Goal: Information Seeking & Learning: Learn about a topic

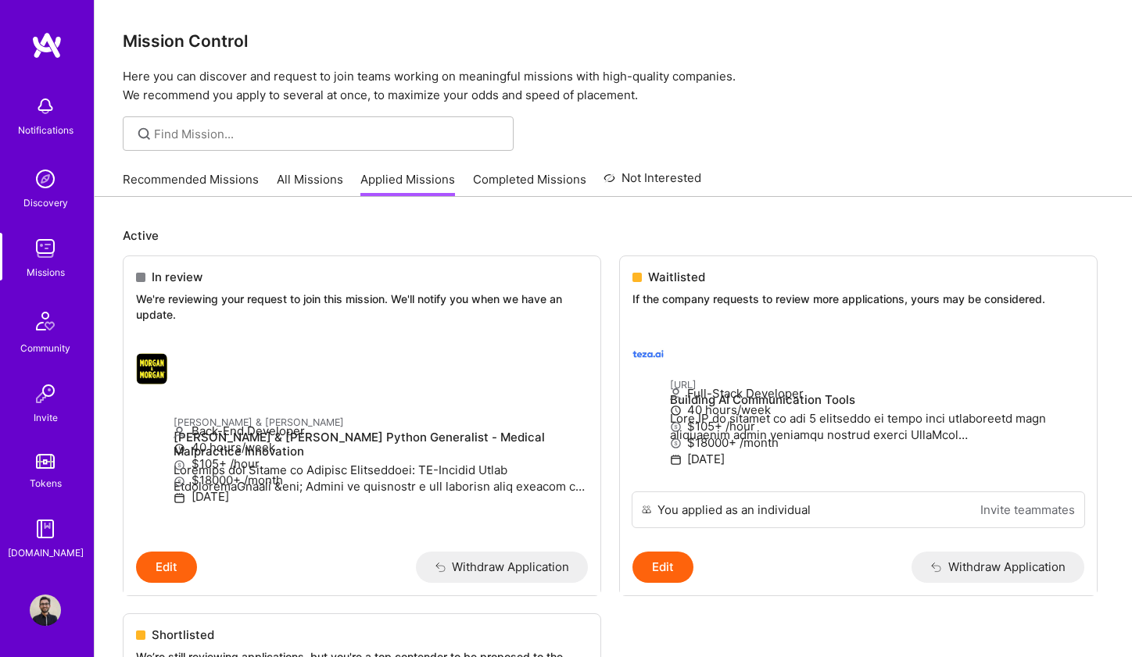
click at [326, 174] on link "All Missions" at bounding box center [310, 184] width 66 height 26
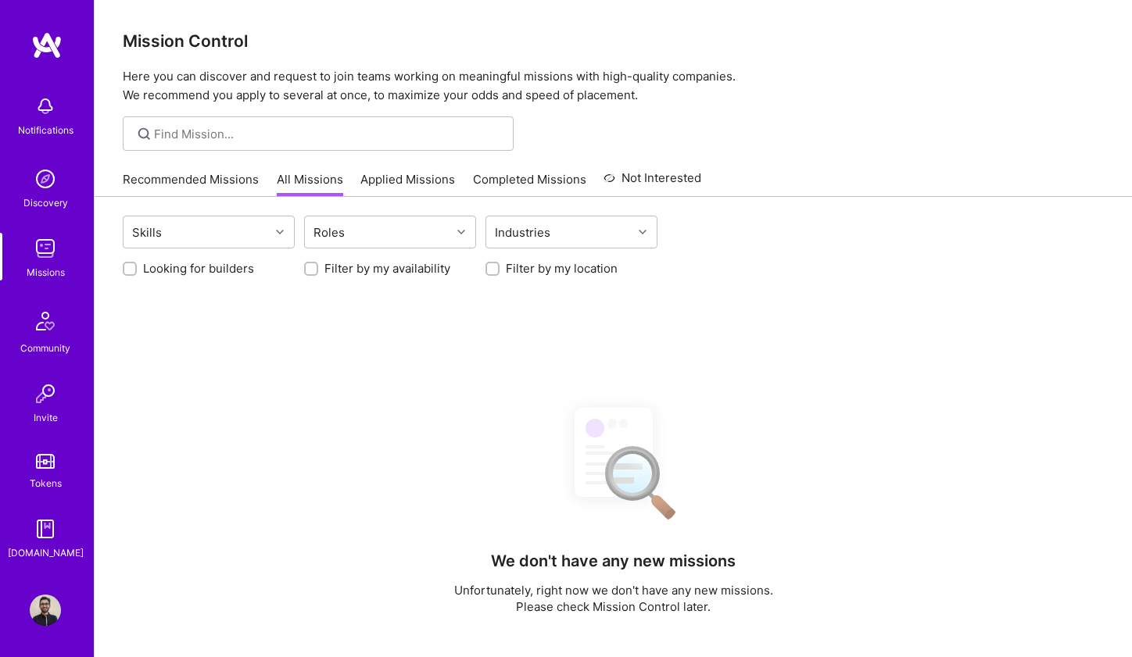
click at [133, 270] on input "Looking for builders" at bounding box center [131, 269] width 11 height 11
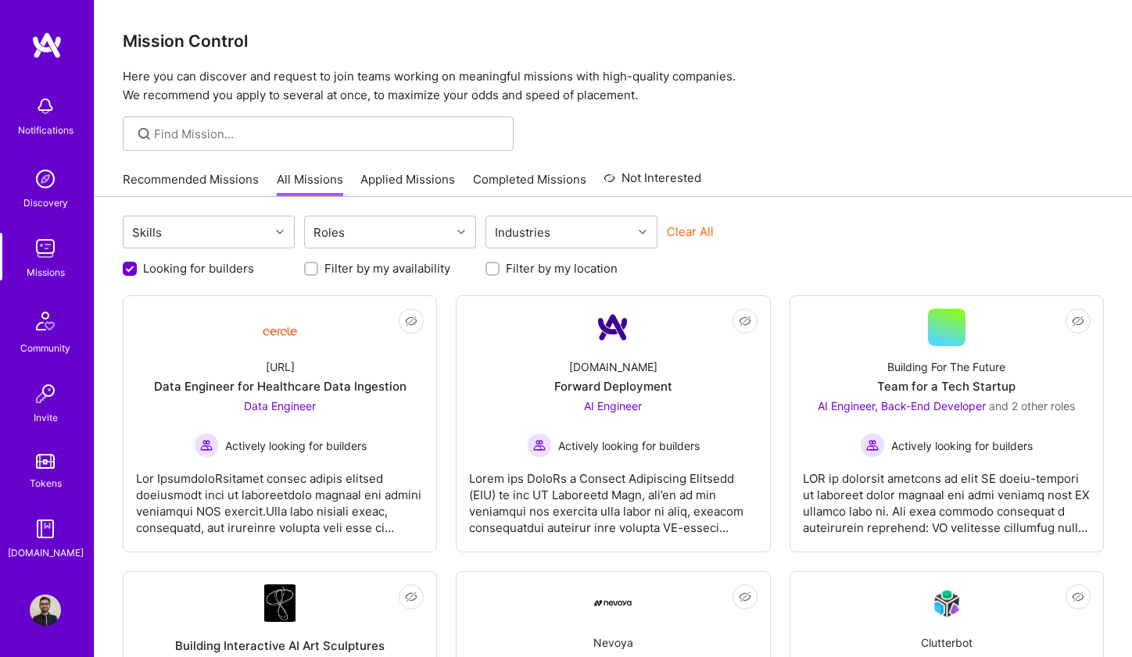
click at [124, 274] on input "Looking for builders" at bounding box center [131, 270] width 14 height 14
checkbox input "false"
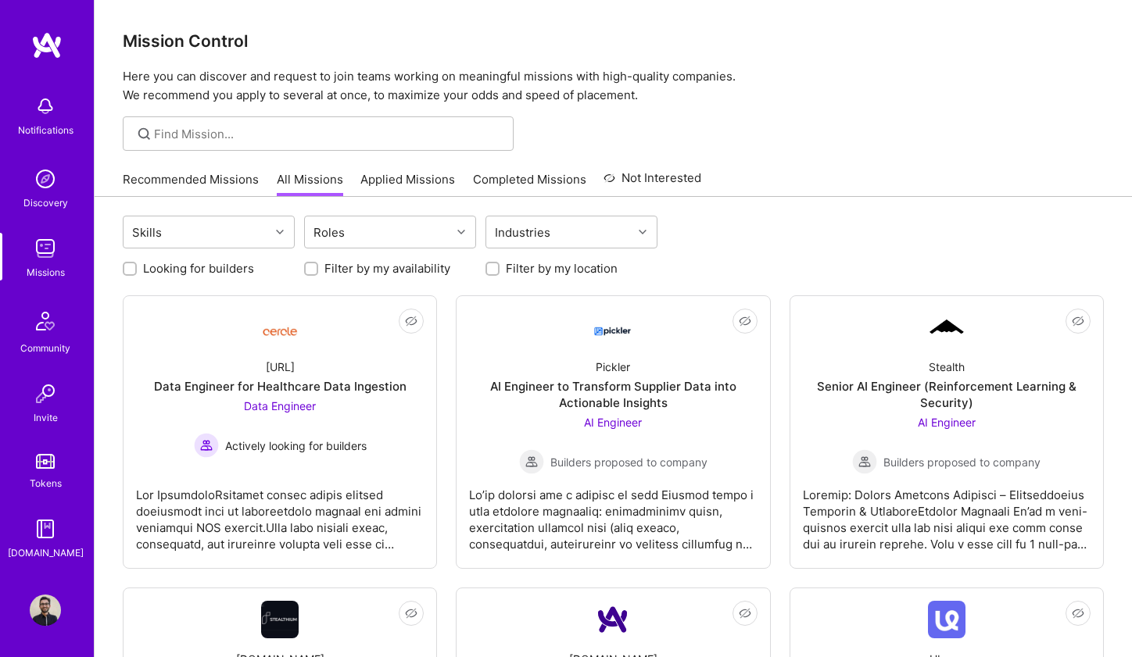
click at [414, 188] on link "Applied Missions" at bounding box center [407, 184] width 95 height 26
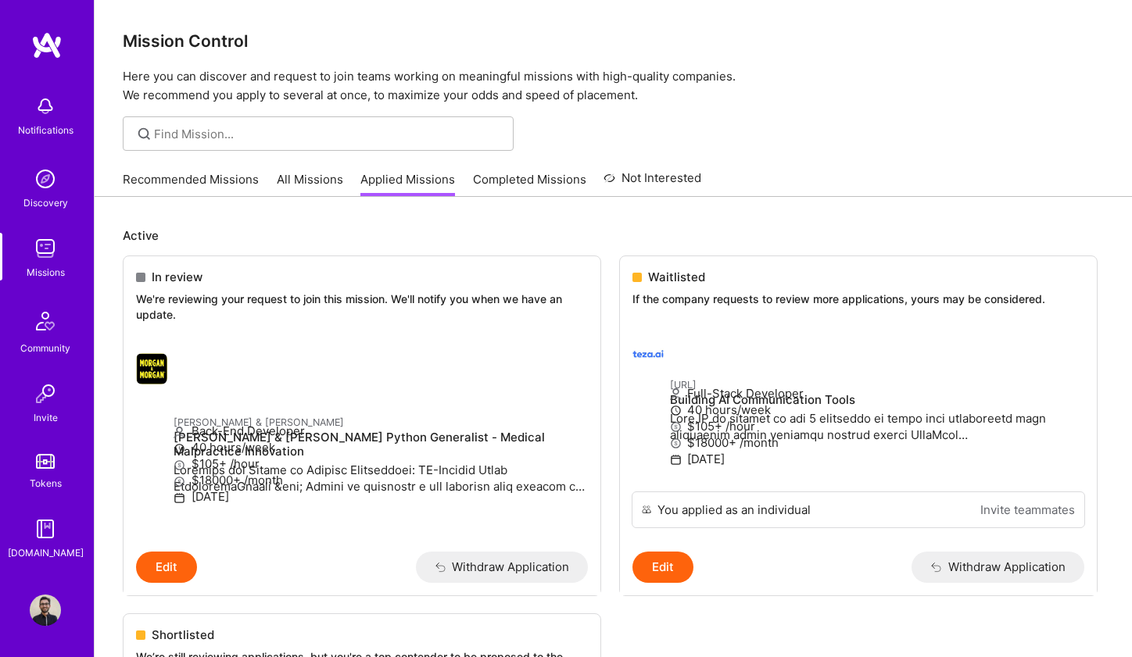
click at [329, 184] on link "All Missions" at bounding box center [310, 184] width 66 height 26
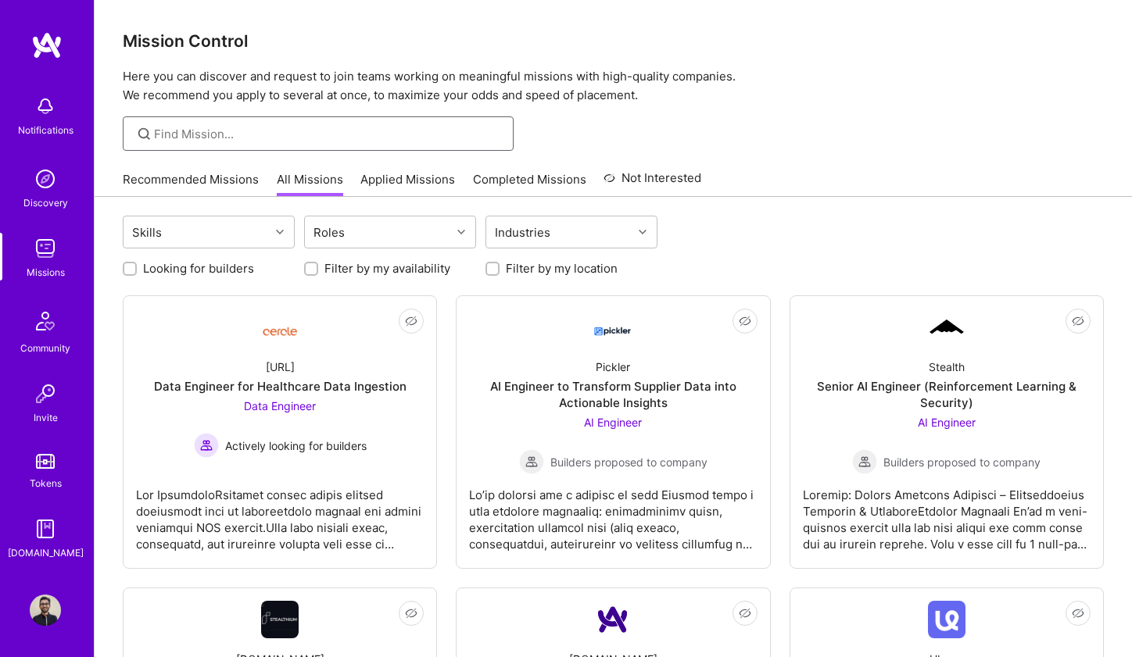
click at [331, 137] on input at bounding box center [328, 134] width 348 height 16
type input "[PERSON_NAME]"
click at [174, 268] on label "Looking for builders" at bounding box center [198, 268] width 111 height 16
click at [137, 268] on input "Looking for builders" at bounding box center [131, 269] width 11 height 11
checkbox input "true"
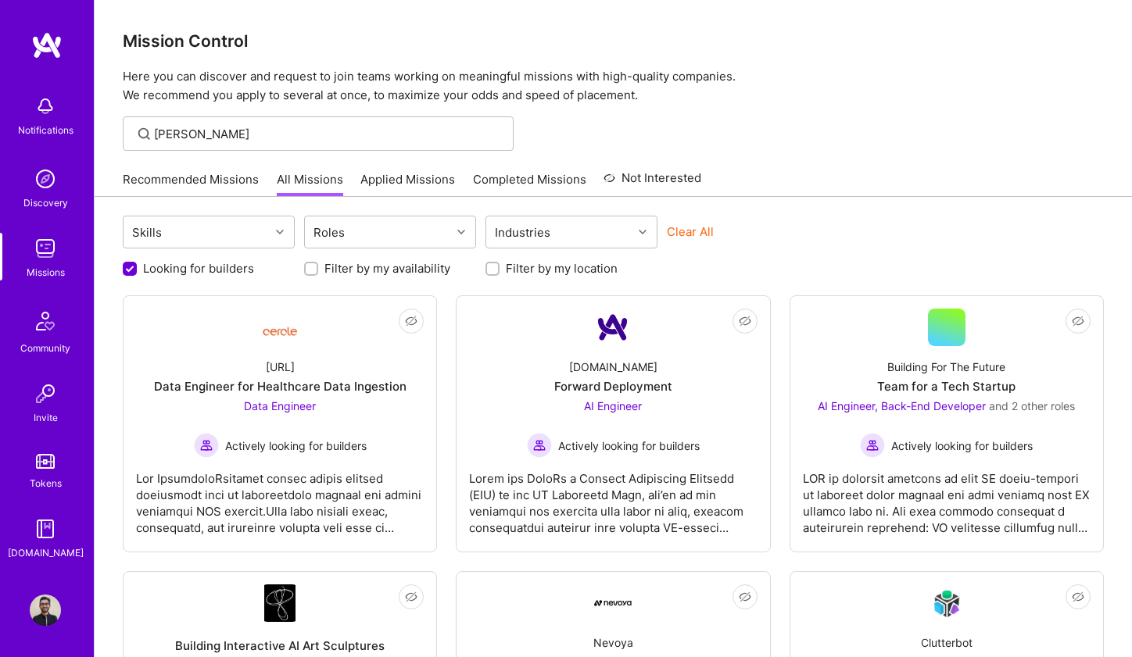
click at [372, 121] on div "[PERSON_NAME]" at bounding box center [318, 133] width 391 height 34
click at [493, 271] on input "Filter by my location" at bounding box center [494, 269] width 11 height 11
click at [493, 271] on input "Filter by my location" at bounding box center [494, 270] width 14 height 14
checkbox input "false"
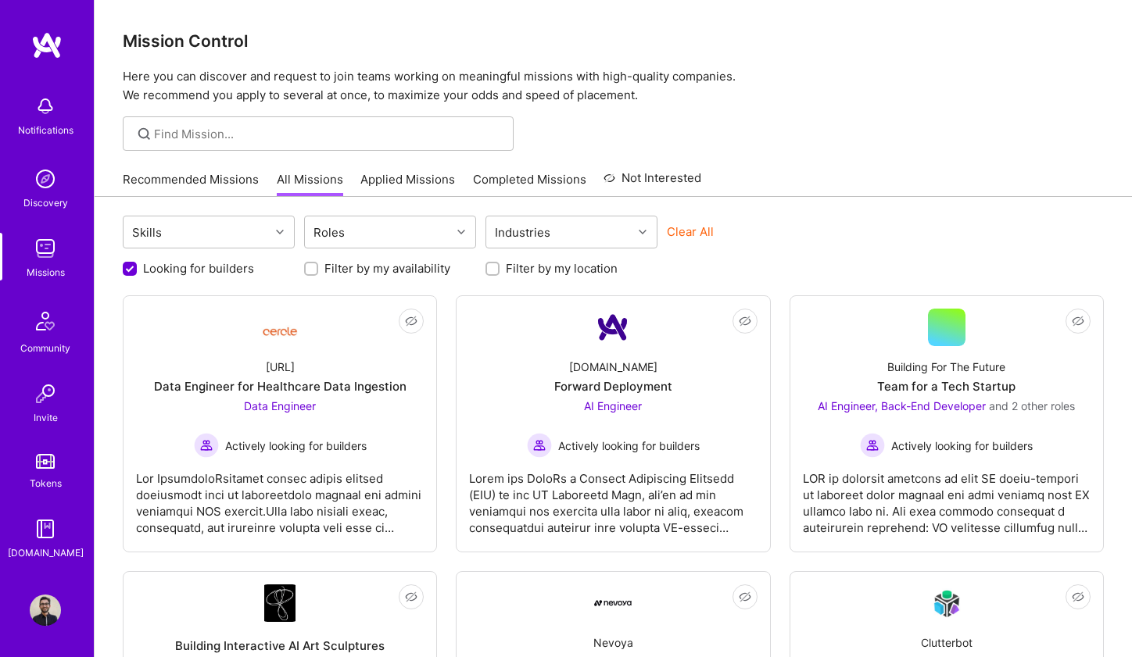
click at [136, 267] on input "Looking for builders" at bounding box center [131, 270] width 14 height 14
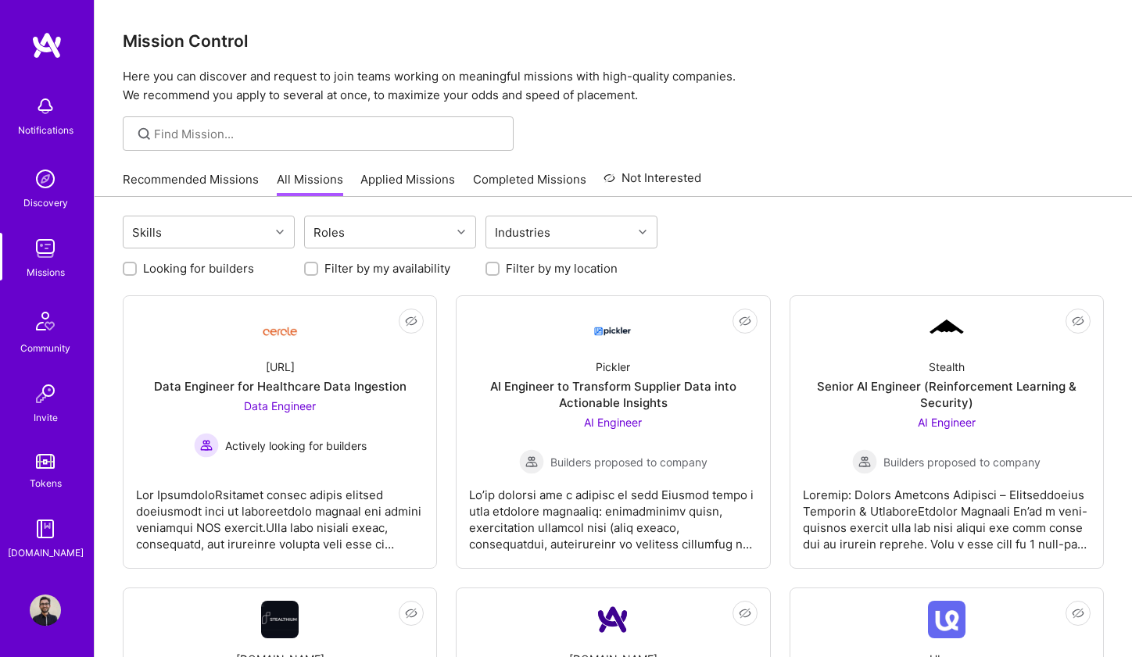
click at [136, 267] on div at bounding box center [130, 269] width 14 height 14
click at [134, 267] on input "Looking for builders" at bounding box center [131, 269] width 11 height 11
checkbox input "true"
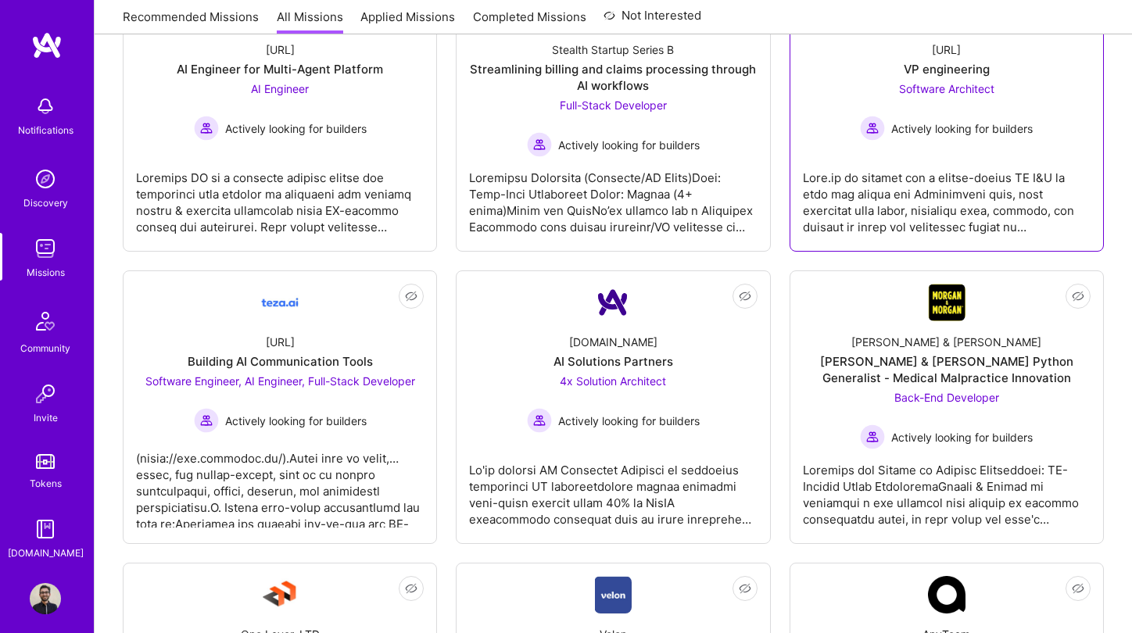
scroll to position [908, 0]
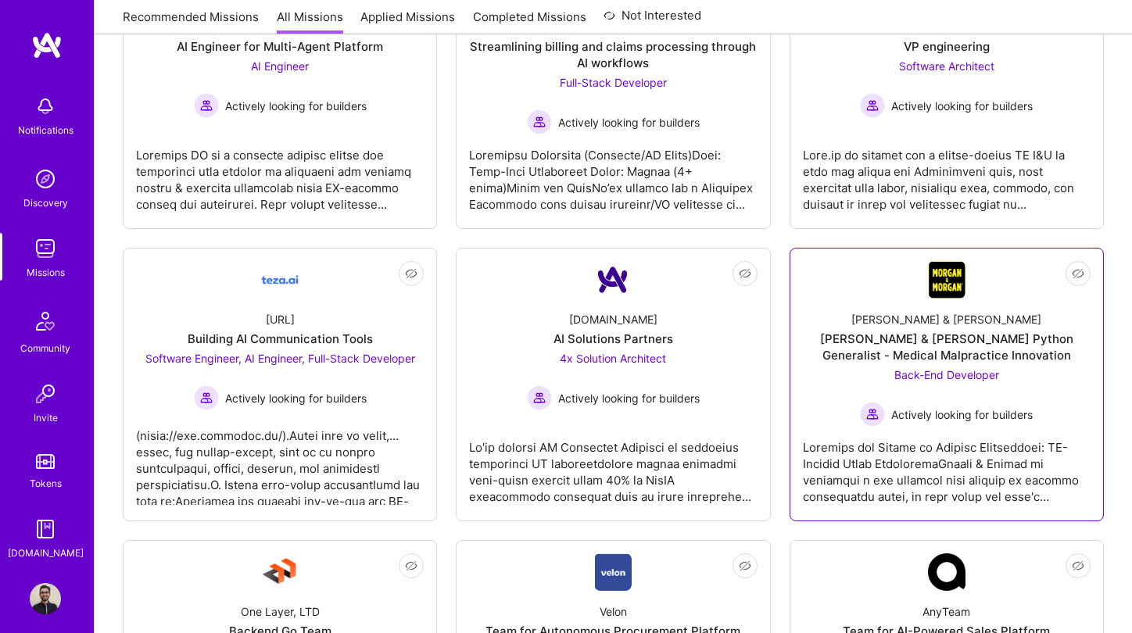
click at [949, 296] on img at bounding box center [947, 280] width 38 height 38
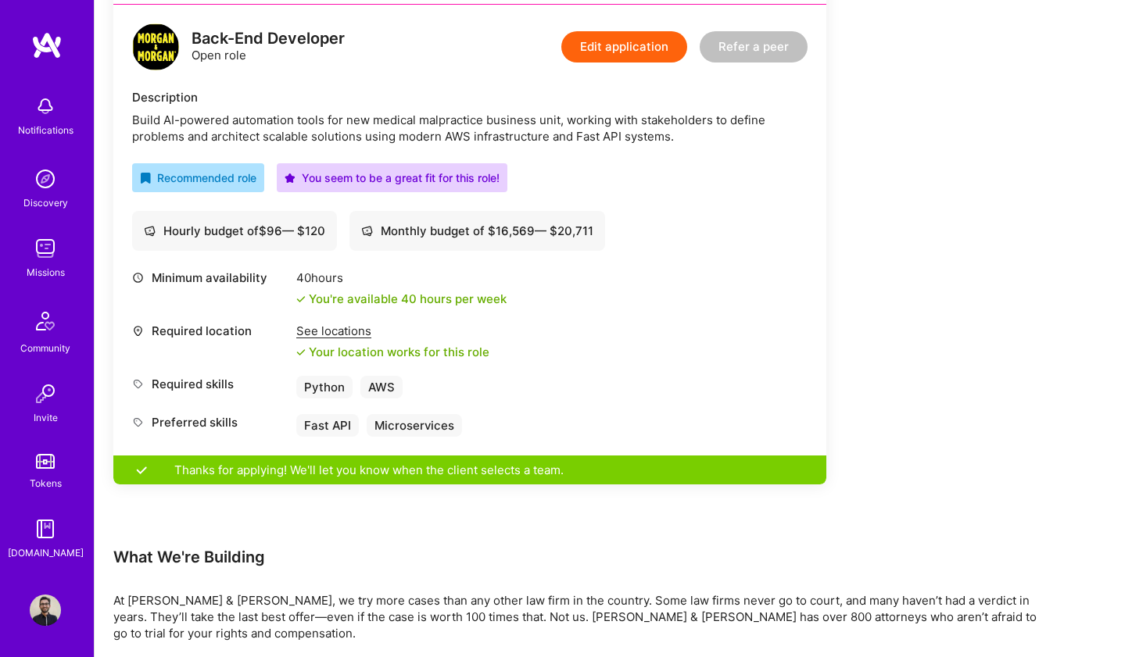
scroll to position [423, 0]
